Goal: Transaction & Acquisition: Purchase product/service

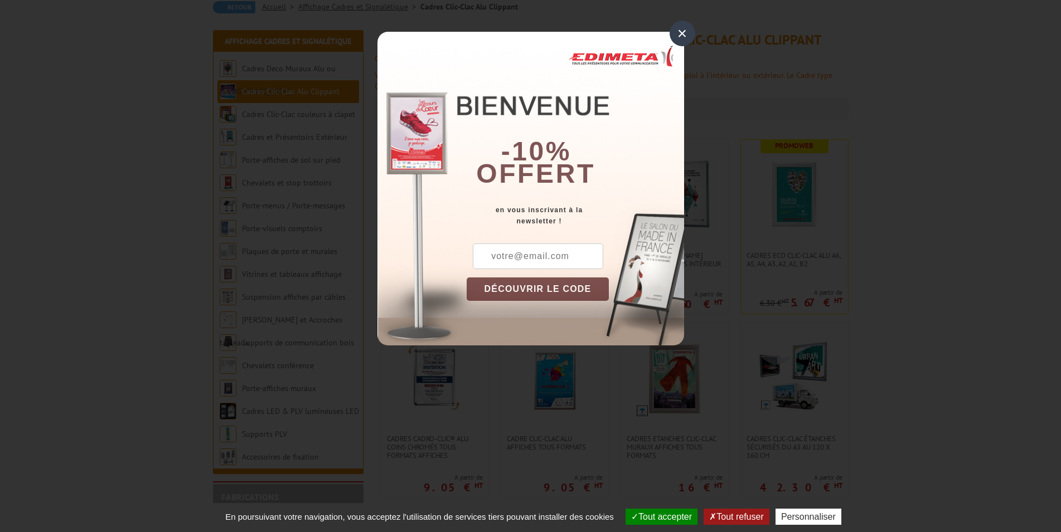
scroll to position [114, 0]
click at [686, 36] on div "×" at bounding box center [682, 34] width 26 height 26
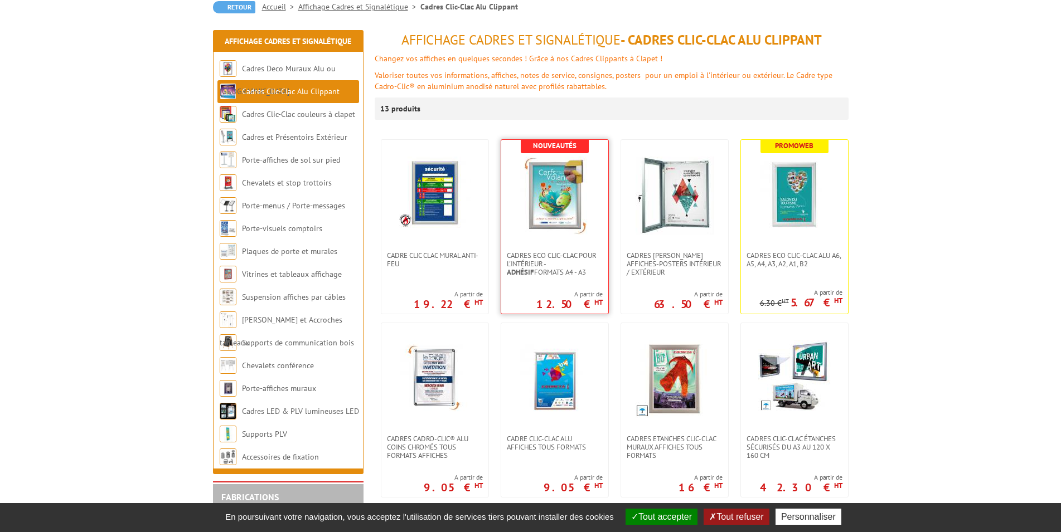
click at [552, 195] on img at bounding box center [555, 196] width 78 height 78
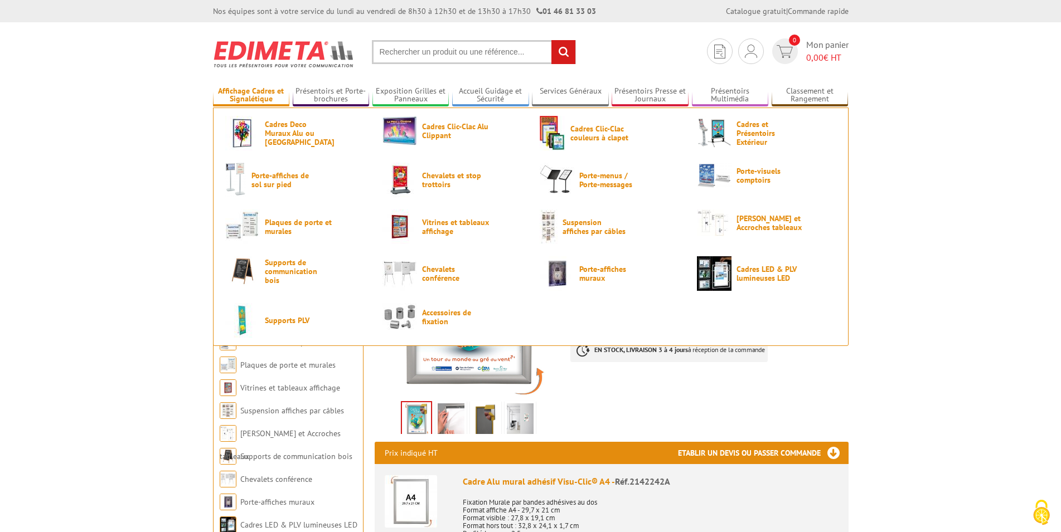
click at [254, 97] on link "Affichage Cadres et Signalétique" at bounding box center [251, 95] width 77 height 18
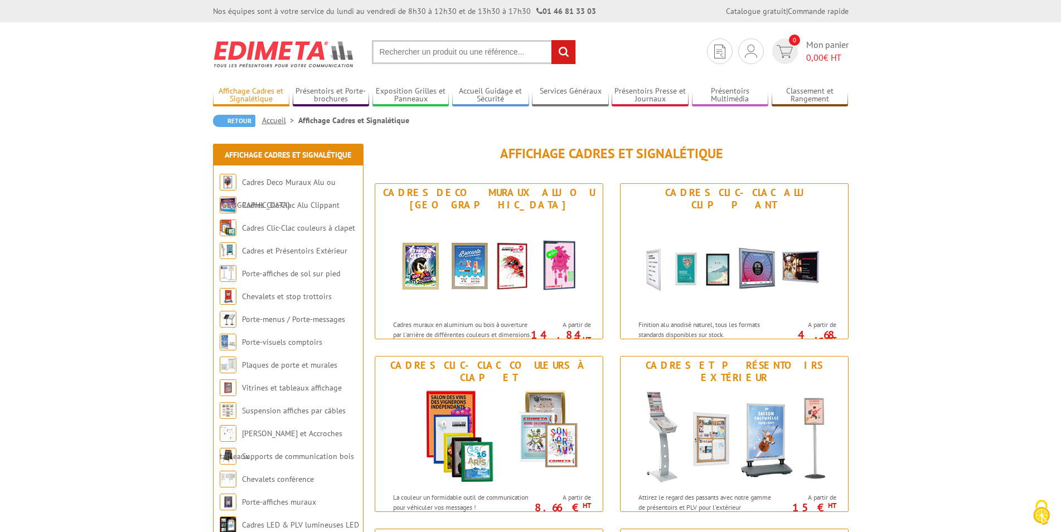
click at [255, 92] on link "Affichage Cadres et Signalétique" at bounding box center [251, 95] width 77 height 18
click at [254, 96] on link "Affichage Cadres et Signalétique" at bounding box center [251, 95] width 77 height 18
click at [705, 408] on img at bounding box center [734, 437] width 206 height 100
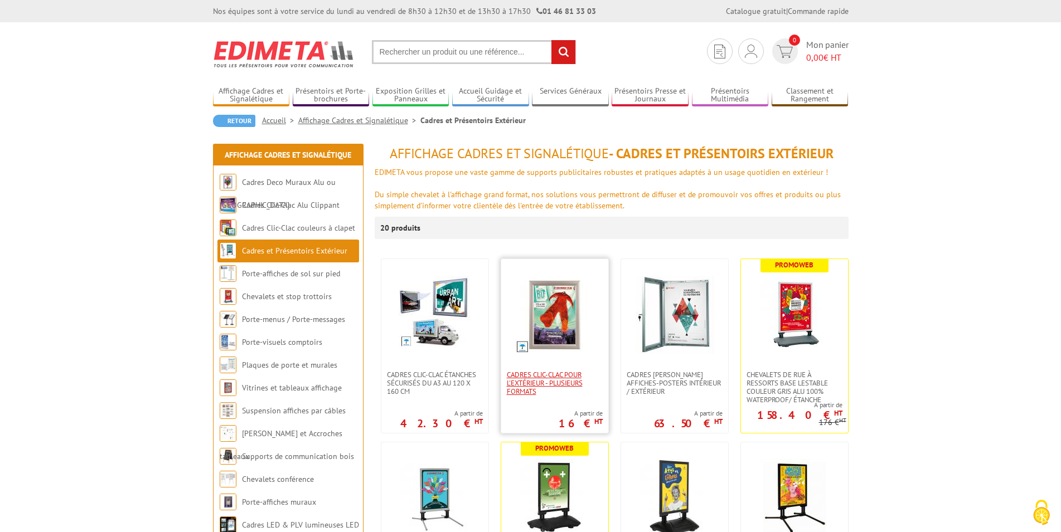
click at [562, 380] on span "Cadres Clic-Clac pour l'extérieur - PLUSIEURS FORMATS" at bounding box center [555, 383] width 96 height 25
click at [554, 383] on span "Cadres Clic-Clac pour l'extérieur - PLUSIEURS FORMATS" at bounding box center [555, 383] width 96 height 25
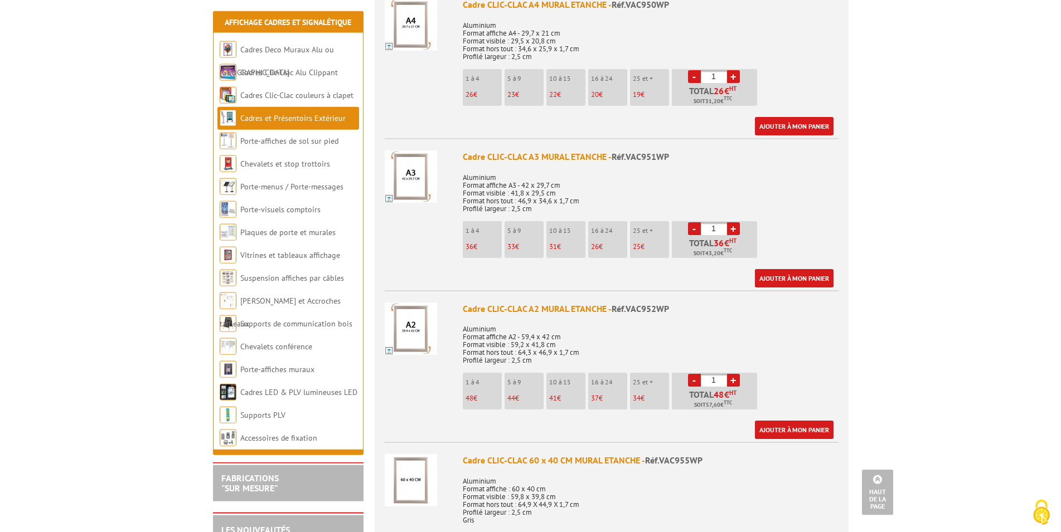
scroll to position [625, 0]
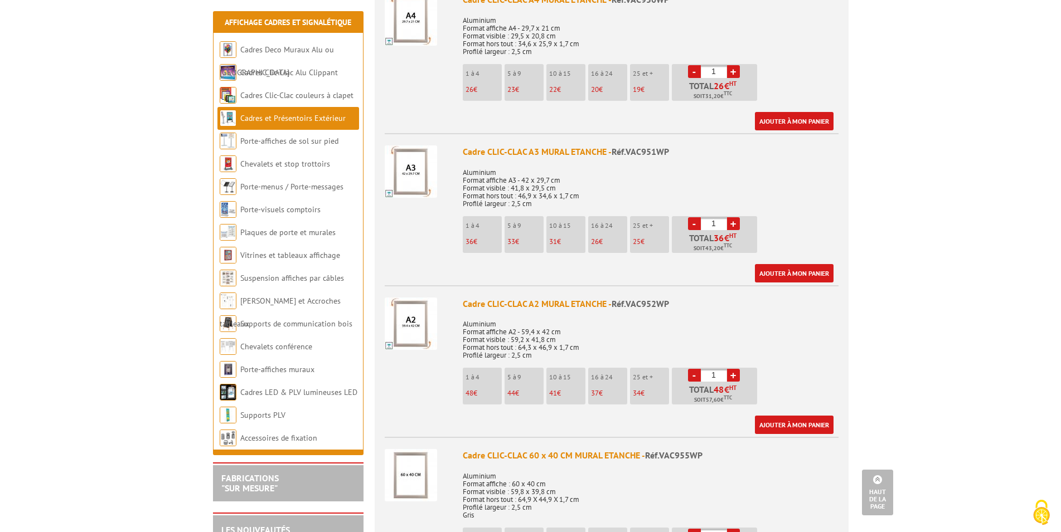
click at [406, 319] on img at bounding box center [411, 324] width 52 height 52
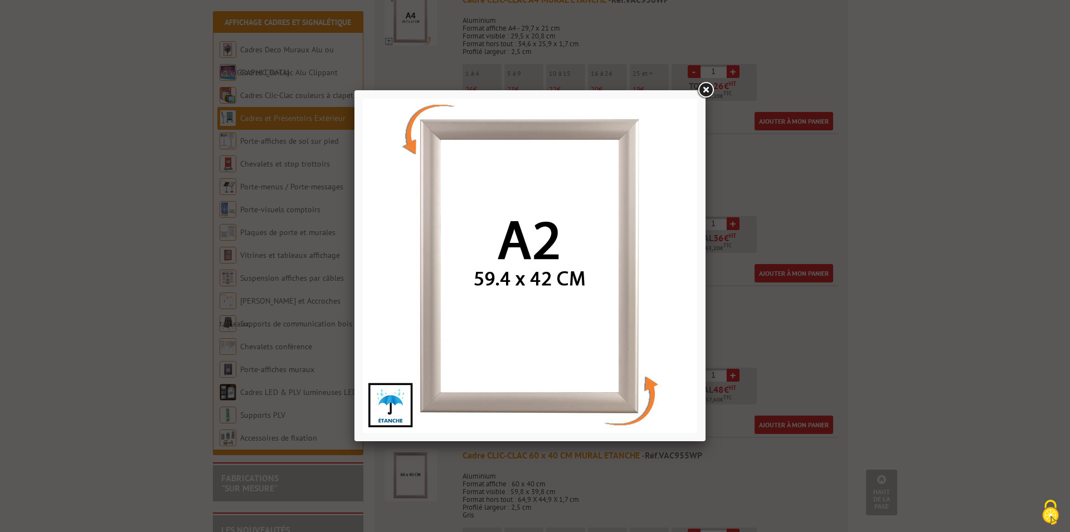
click at [707, 86] on link at bounding box center [706, 90] width 20 height 20
